Goal: Navigation & Orientation: Find specific page/section

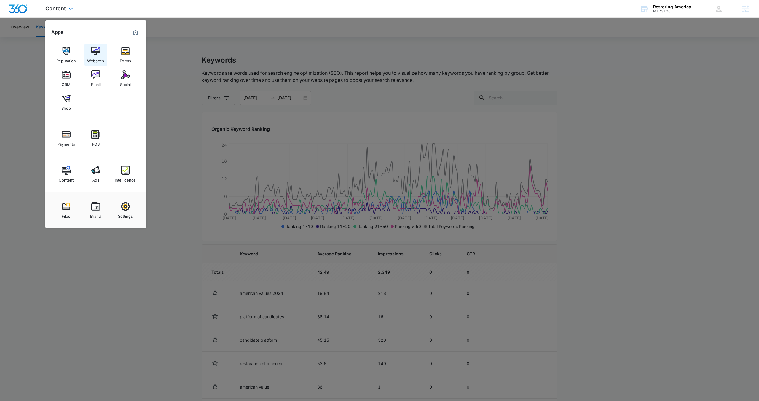
click at [92, 52] on img at bounding box center [95, 51] width 9 height 9
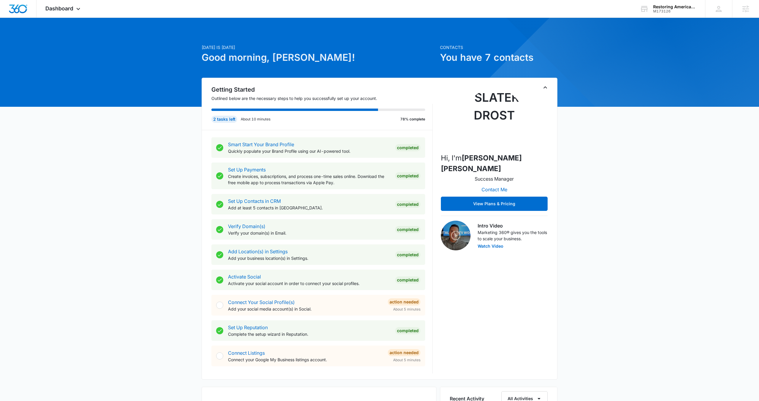
click at [68, 18] on div at bounding box center [379, 62] width 759 height 89
click at [70, 9] on span "Dashboard" at bounding box center [59, 8] width 28 height 6
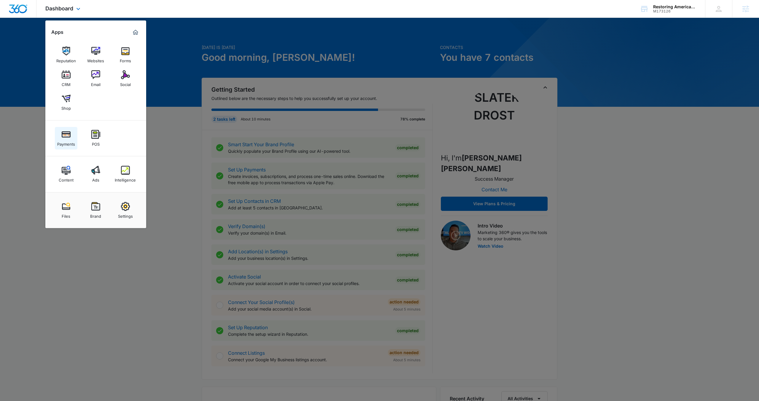
click at [63, 137] on img at bounding box center [66, 134] width 9 height 9
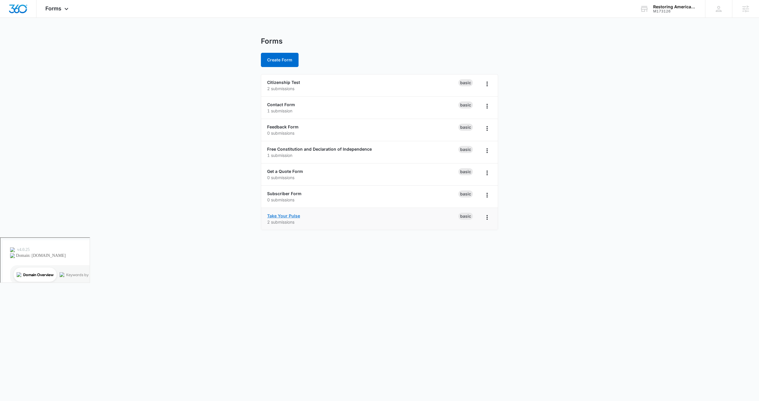
click at [287, 217] on link "Take Your Pulse" at bounding box center [283, 215] width 33 height 5
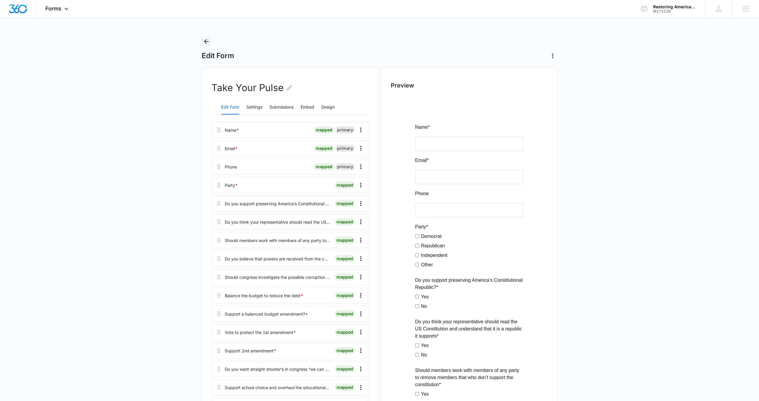
click at [209, 42] on icon "Back" at bounding box center [206, 41] width 7 height 7
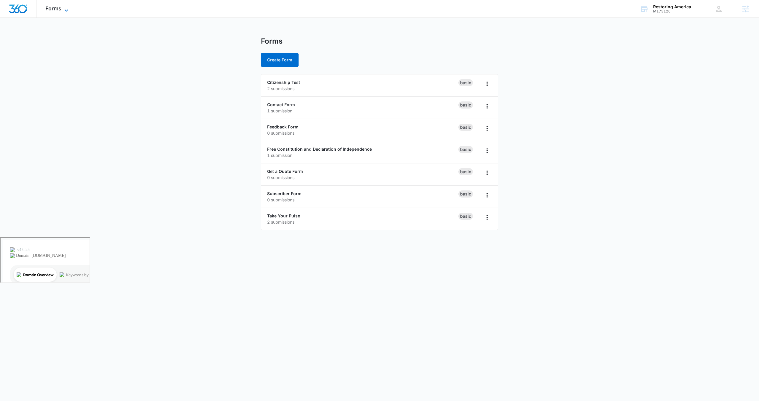
click at [54, 9] on span "Forms" at bounding box center [53, 8] width 16 height 6
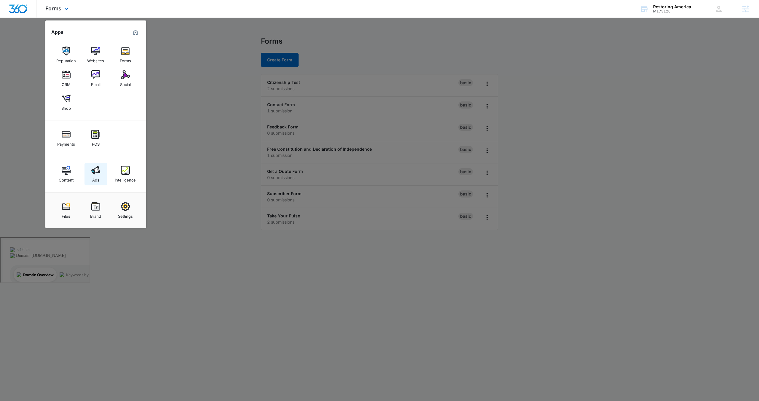
click at [93, 174] on img at bounding box center [95, 170] width 9 height 9
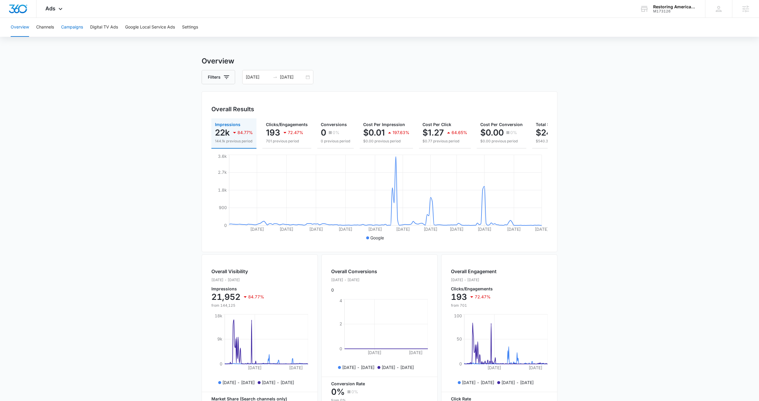
click at [71, 29] on button "Campaigns" at bounding box center [72, 27] width 22 height 19
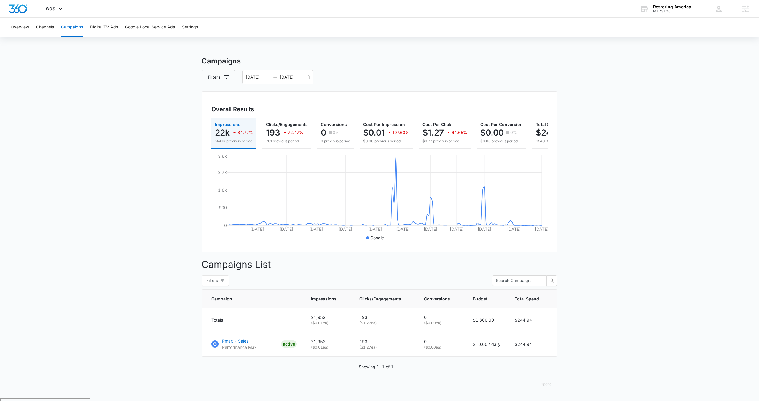
click at [56, 18] on div "Overview Channels Campaigns Digital TV Ads Google Local Service Ads Settings" at bounding box center [379, 27] width 744 height 19
click at [56, 11] on div "Ads Apps Reputation Websites Forms CRM Email Social Shop Payments POS Content A…" at bounding box center [54, 8] width 36 height 17
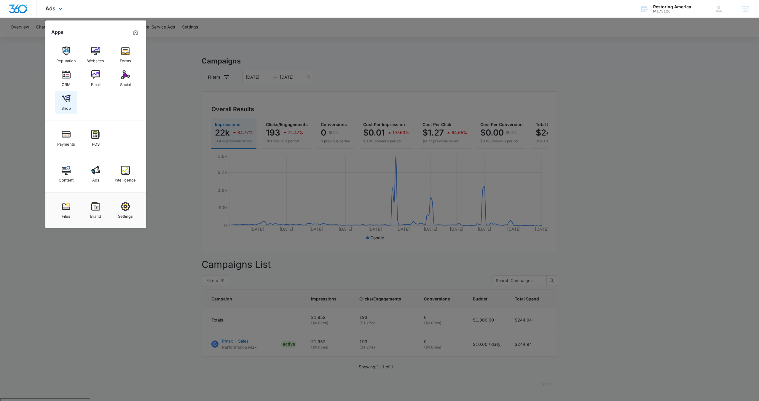
click at [66, 108] on div "Shop" at bounding box center [65, 107] width 9 height 8
